Goal: Browse casually: Explore the website without a specific task or goal

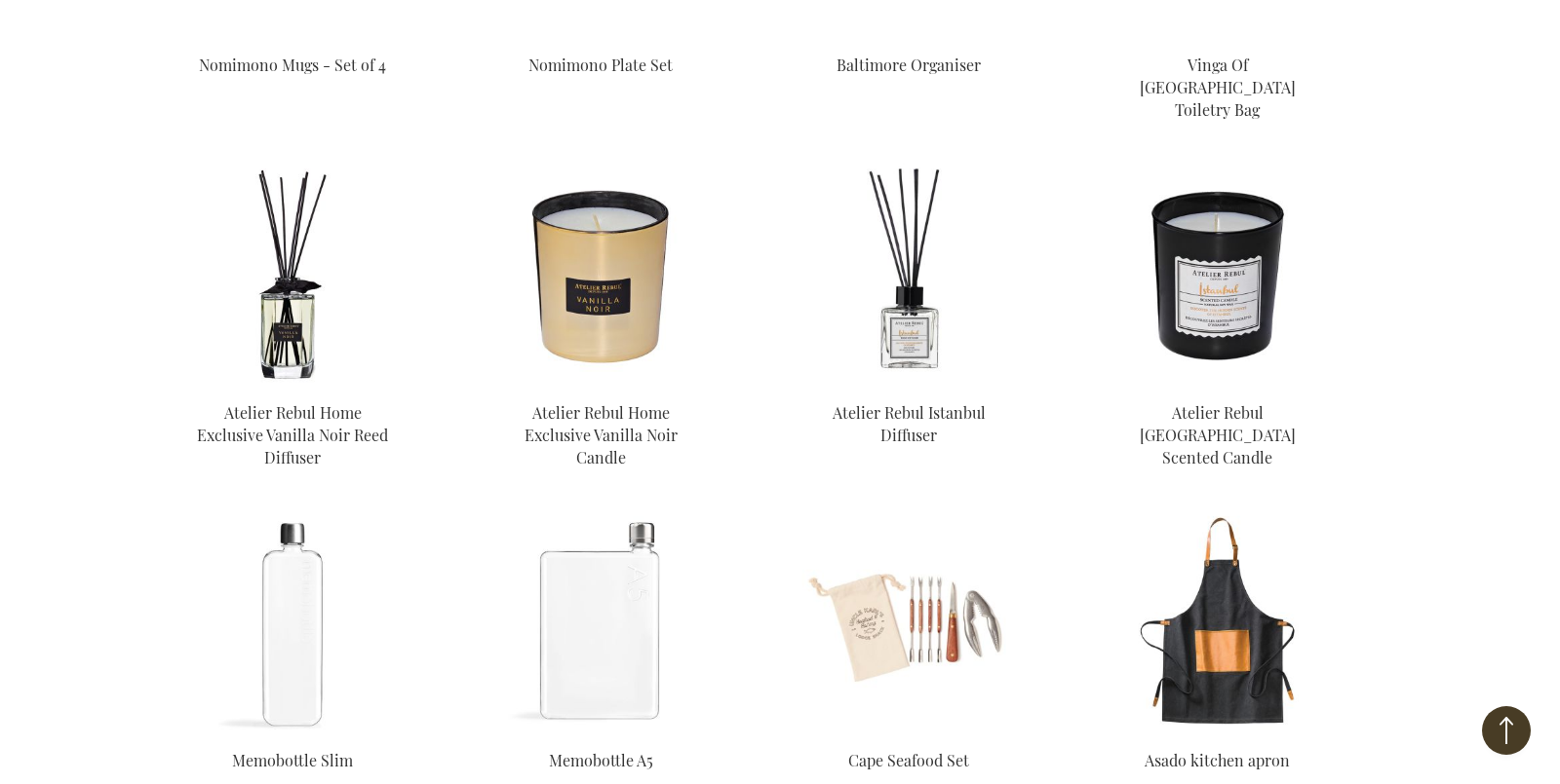
scroll to position [5224, 0]
